Goal: Find specific page/section: Find specific page/section

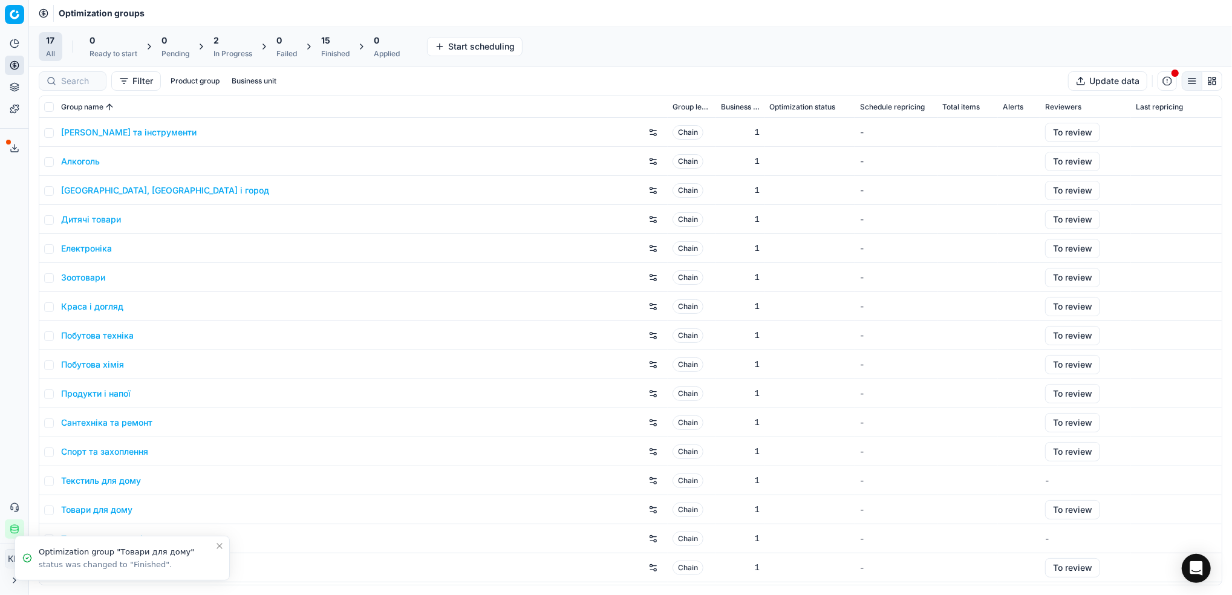
click at [112, 369] on link "Побутова хімія" at bounding box center [92, 365] width 63 height 12
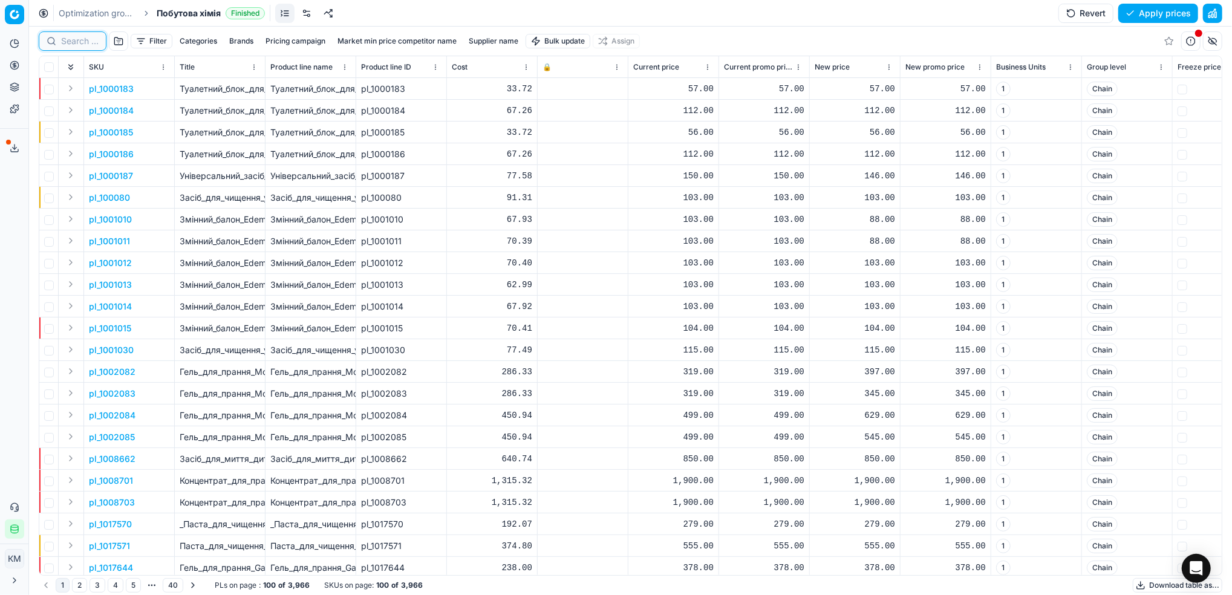
click at [65, 42] on input at bounding box center [79, 41] width 37 height 12
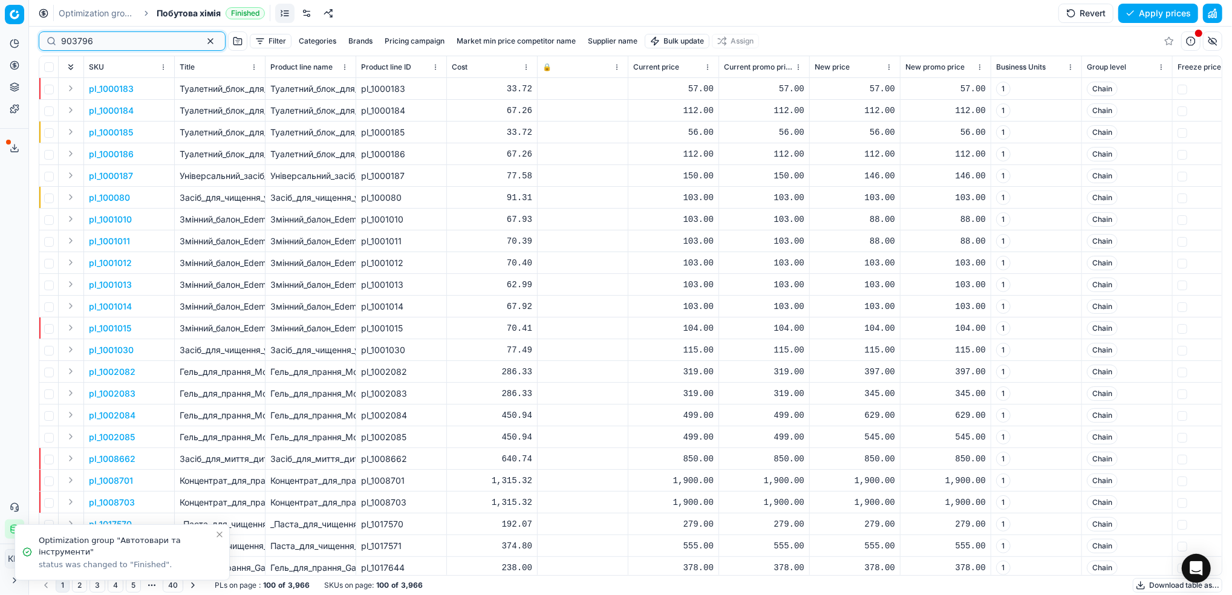
type input "903796"
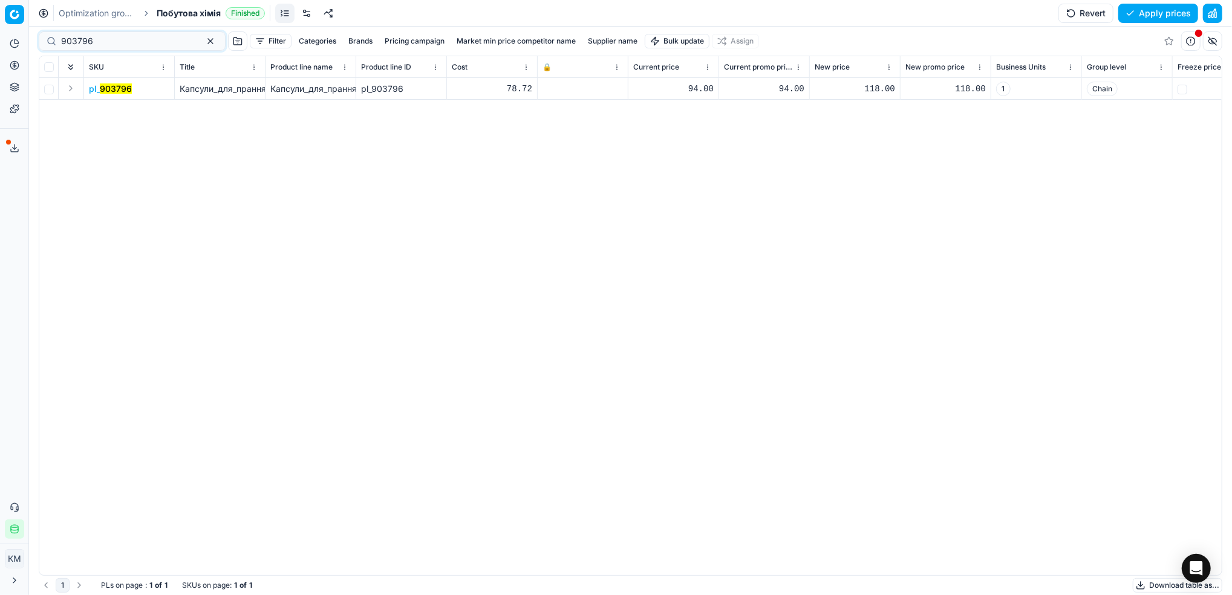
click at [120, 91] on mark "903796" at bounding box center [116, 88] width 32 height 10
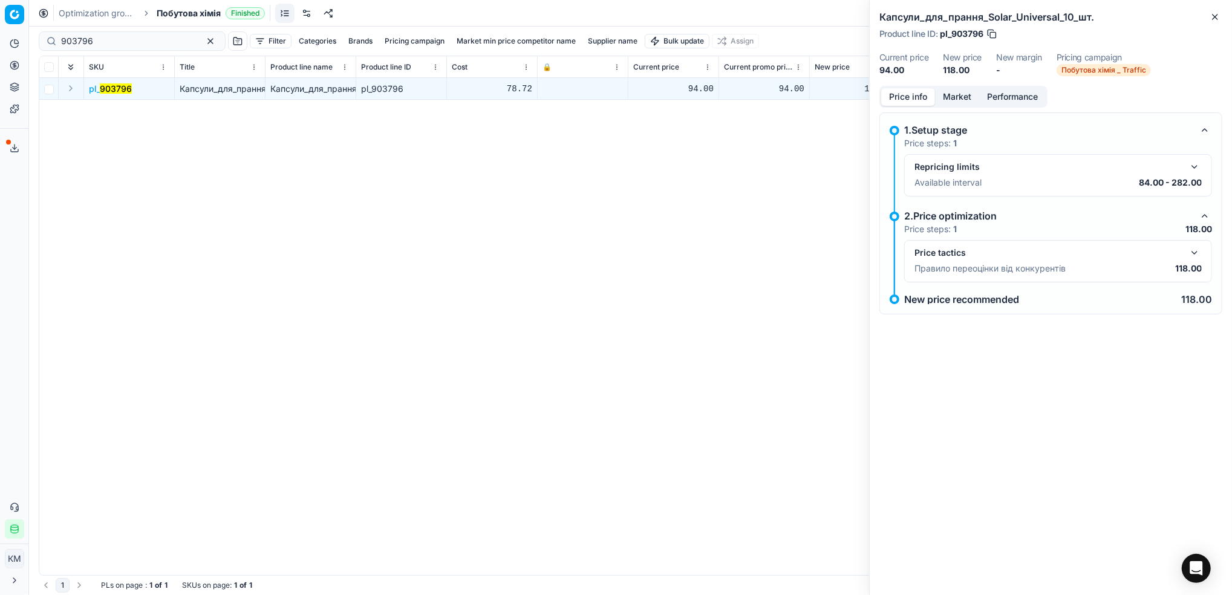
click at [947, 99] on button "Market" at bounding box center [957, 97] width 44 height 18
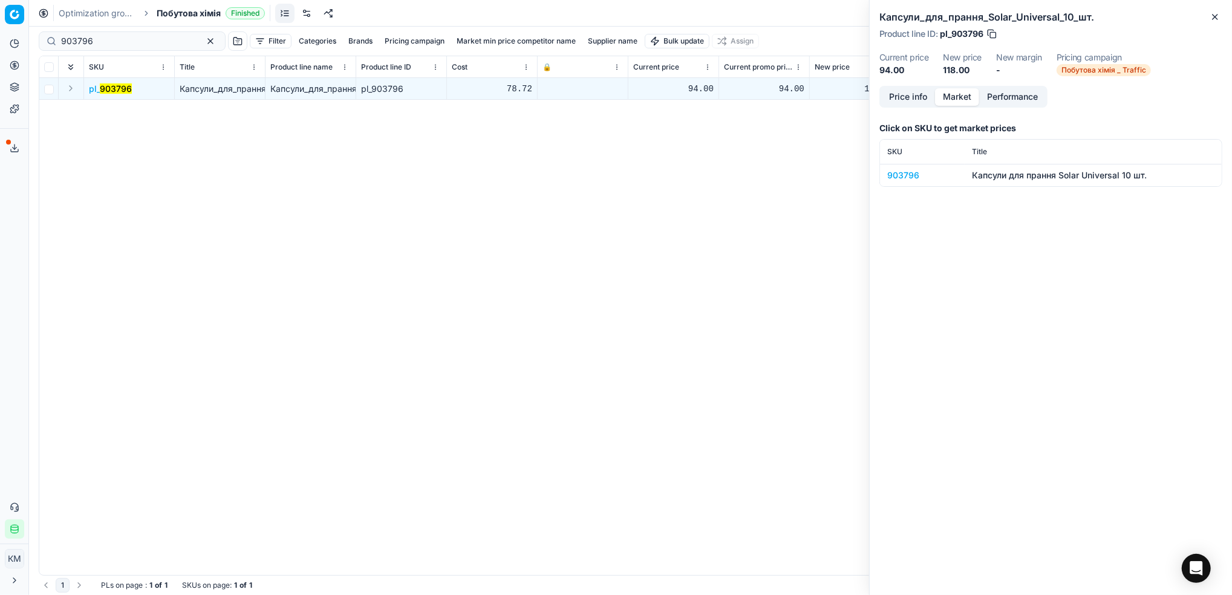
click at [902, 171] on div "903796" at bounding box center [922, 175] width 70 height 12
